Goal: Task Accomplishment & Management: Manage account settings

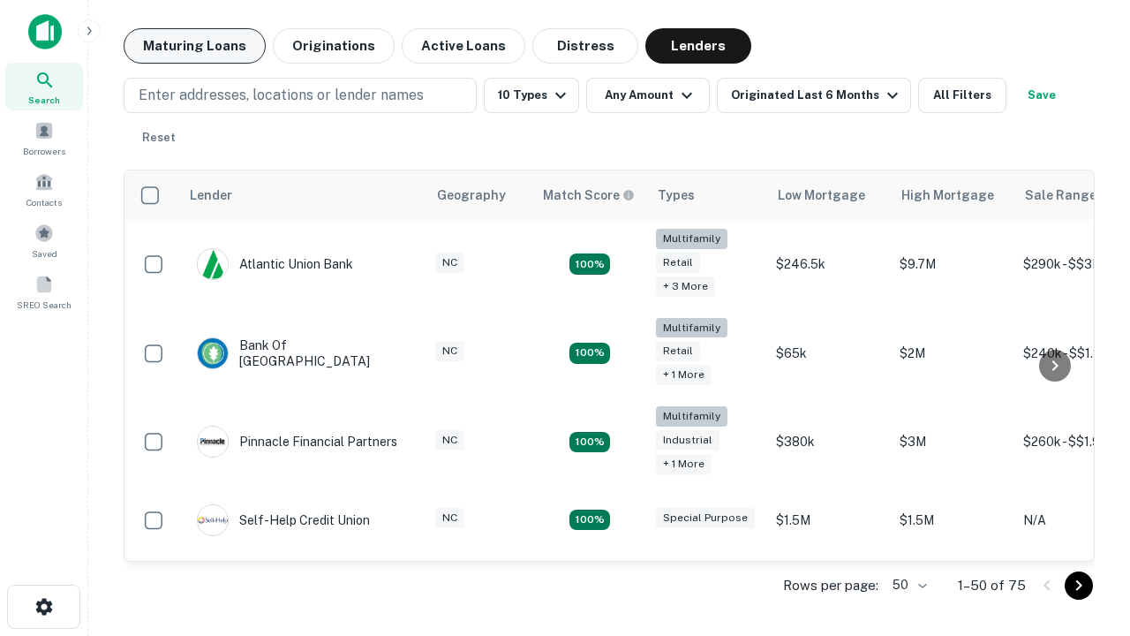
click at [194, 46] on button "Maturing Loans" at bounding box center [195, 45] width 142 height 35
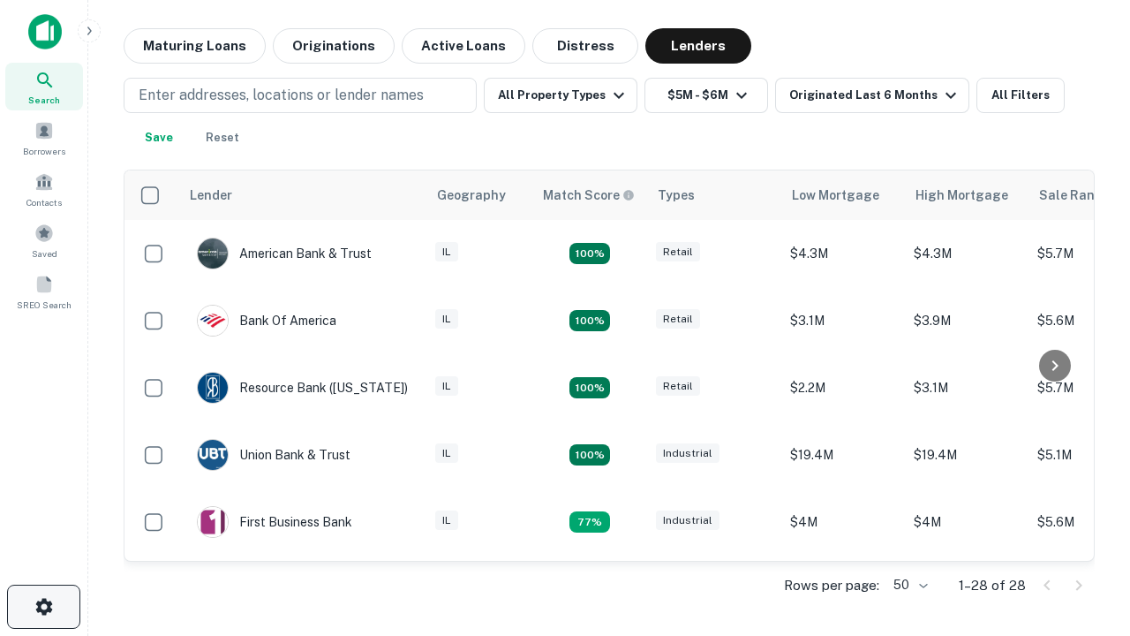
click at [43, 607] on icon "button" at bounding box center [44, 606] width 21 height 21
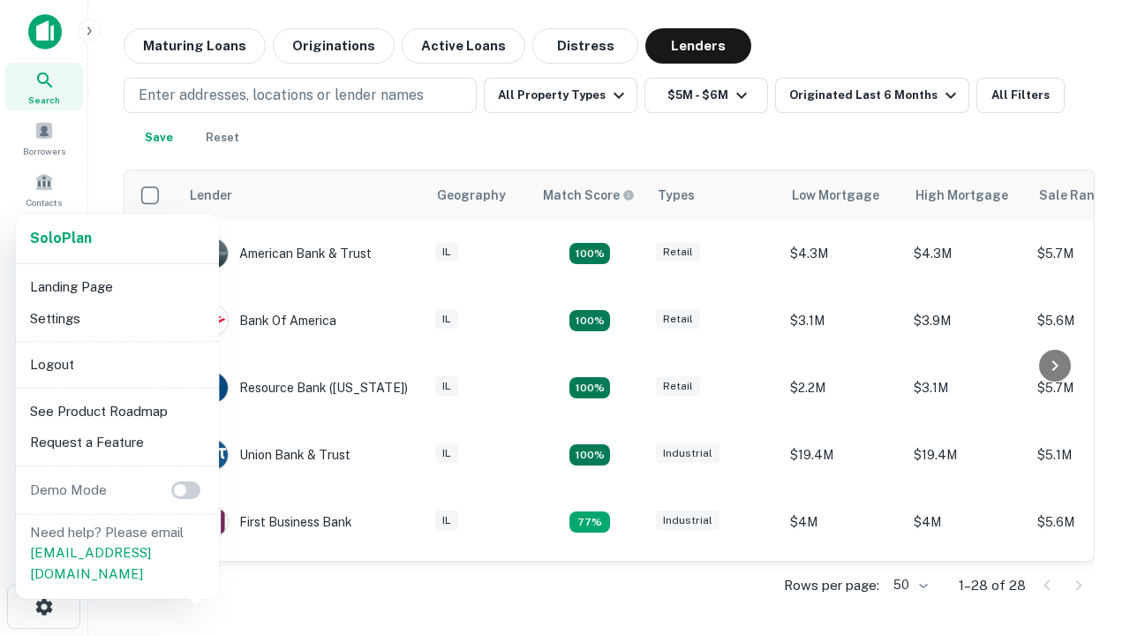
click at [117, 364] on li "Logout" at bounding box center [117, 365] width 189 height 32
